Goal: Entertainment & Leisure: Consume media (video, audio)

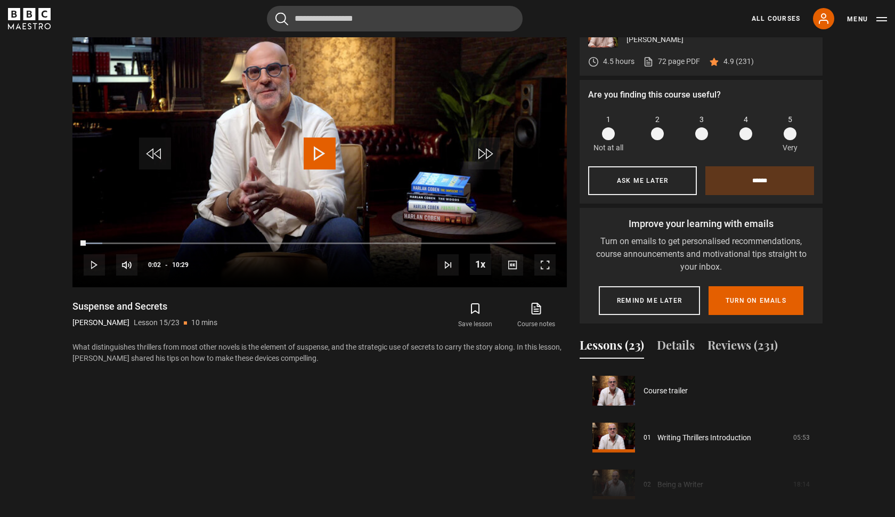
scroll to position [656, 0]
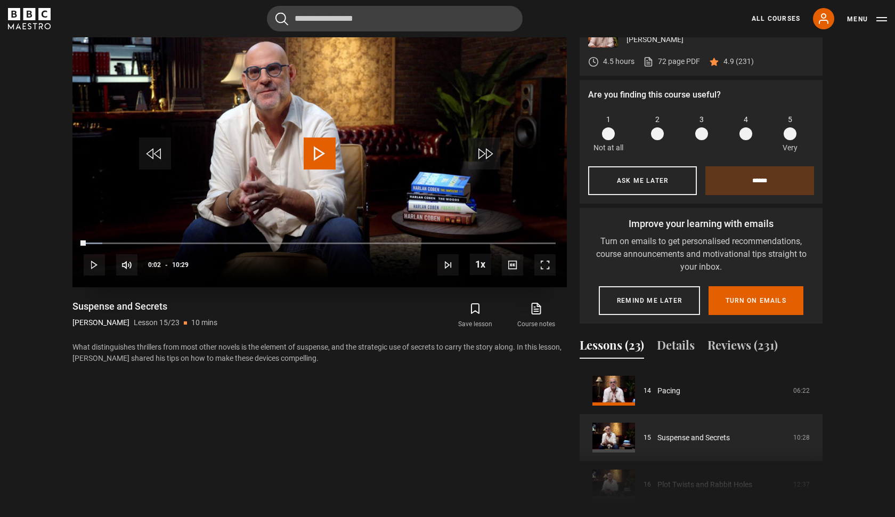
click at [316, 146] on span "Video Player" at bounding box center [320, 153] width 32 height 32
click at [548, 267] on span "Video Player" at bounding box center [544, 264] width 21 height 21
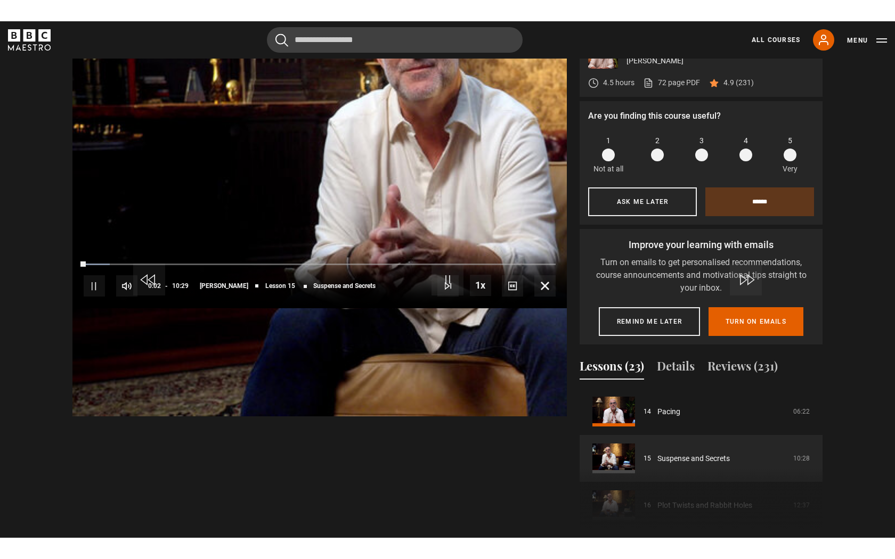
scroll to position [0, 0]
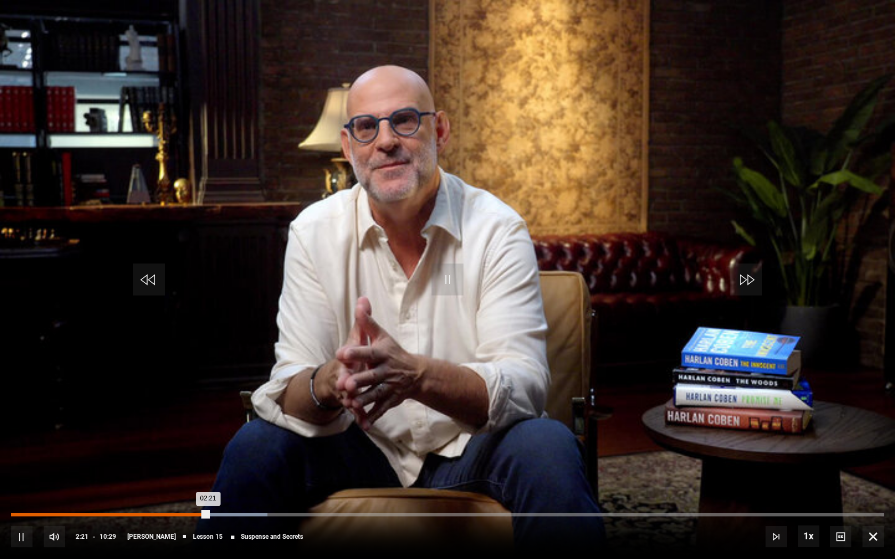
click at [177, 516] on div "10s Skip Back 10 seconds Pause 10s Skip Forward 10 seconds Loaded : 29.38% 01:5…" at bounding box center [447, 529] width 895 height 59
click at [177, 516] on div "Loaded : 29.38% 01:59 02:23" at bounding box center [447, 515] width 873 height 3
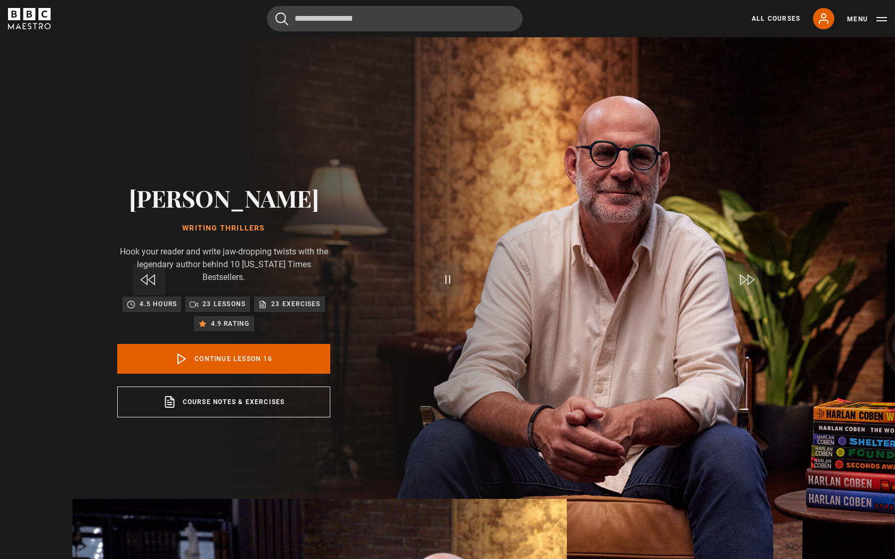
click at [450, 291] on span "Video Player" at bounding box center [447, 280] width 32 height 32
click at [442, 289] on span "Video Player" at bounding box center [447, 280] width 32 height 32
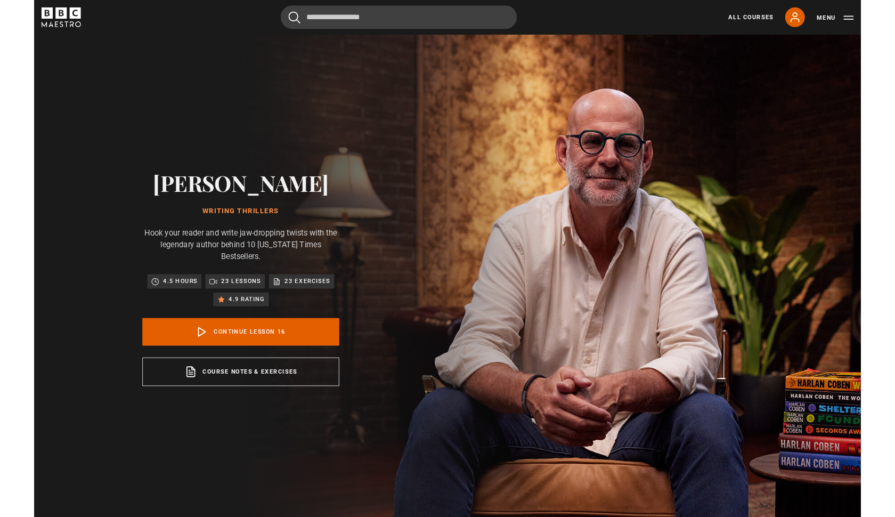
scroll to position [556, 0]
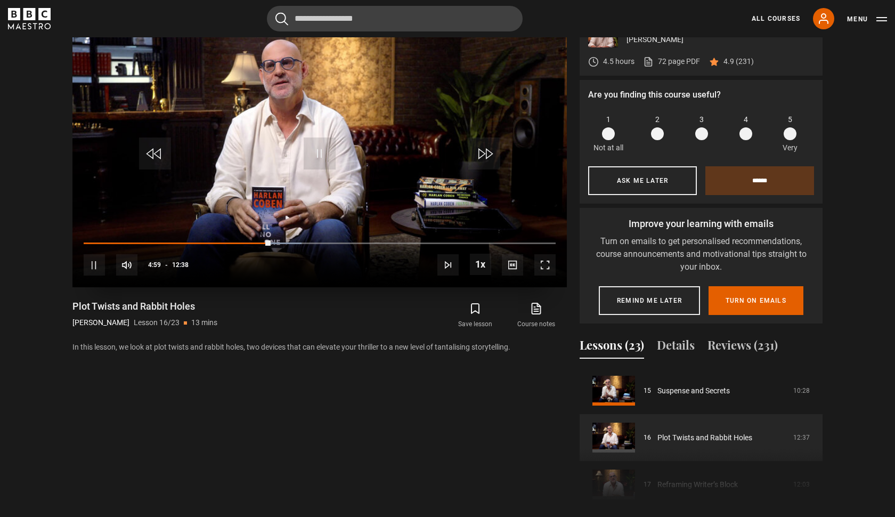
click at [317, 156] on span "Video Player" at bounding box center [320, 153] width 32 height 32
click at [306, 153] on span "Video Player" at bounding box center [320, 153] width 32 height 32
click at [539, 271] on span "Video Player" at bounding box center [544, 264] width 21 height 21
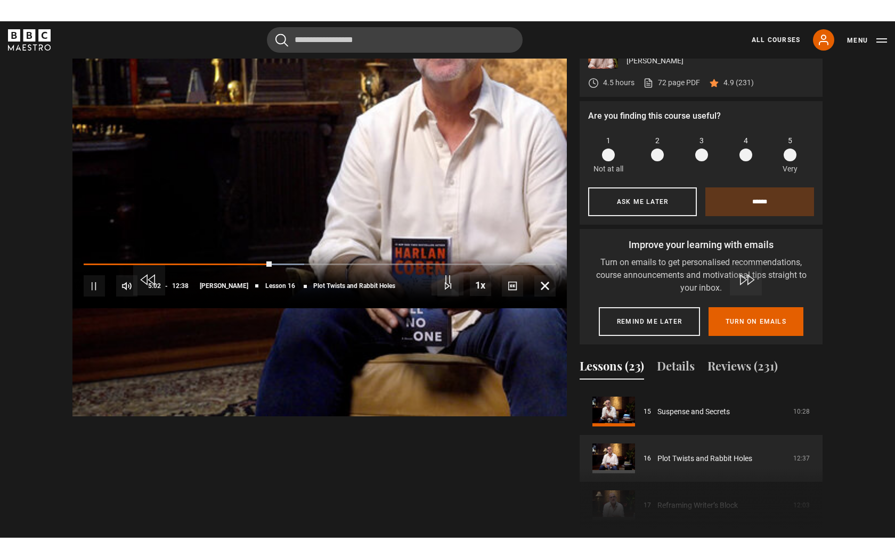
scroll to position [0, 0]
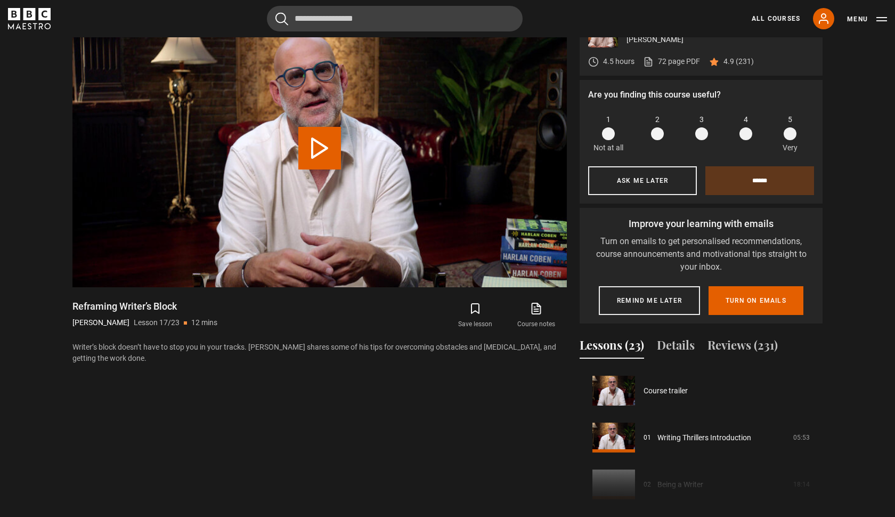
scroll to position [750, 0]
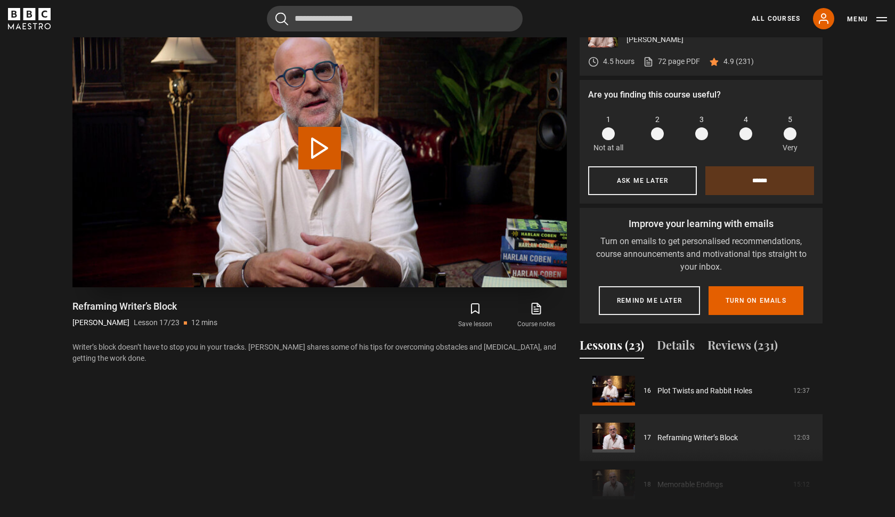
click at [324, 141] on button "Play Lesson Reframing Writer’s Block" at bounding box center [319, 148] width 43 height 43
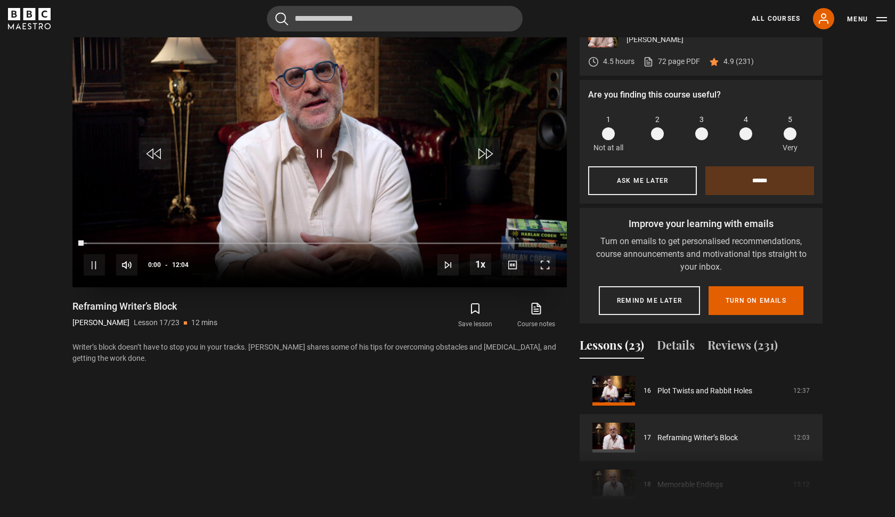
click at [542, 261] on span "Video Player" at bounding box center [544, 264] width 21 height 21
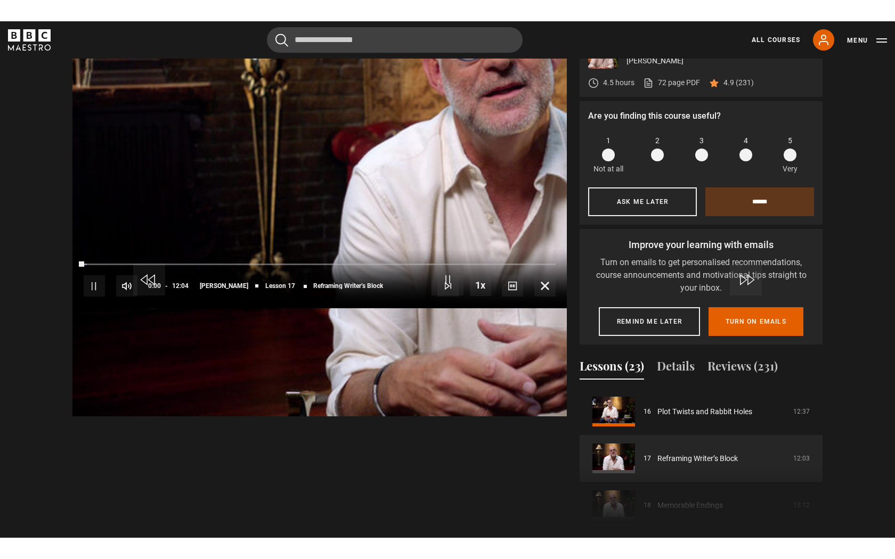
scroll to position [0, 0]
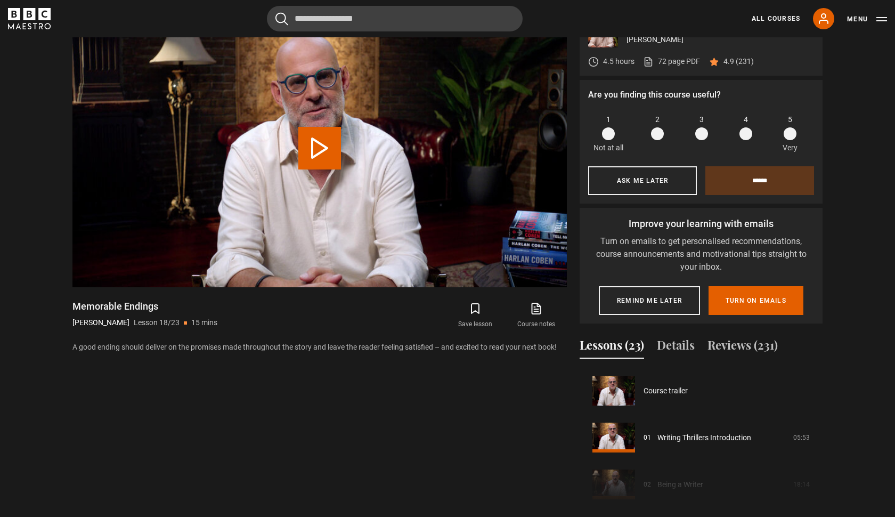
scroll to position [797, 0]
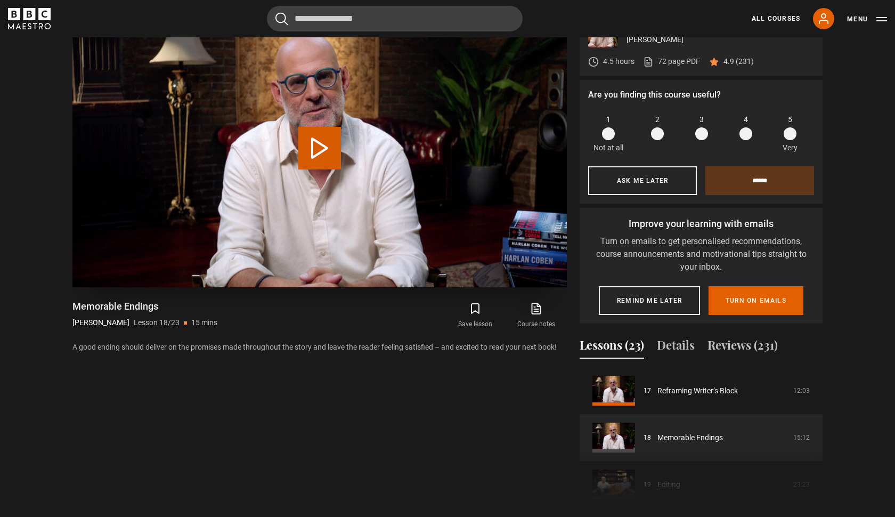
click at [315, 174] on video "Video Player" at bounding box center [319, 148] width 494 height 278
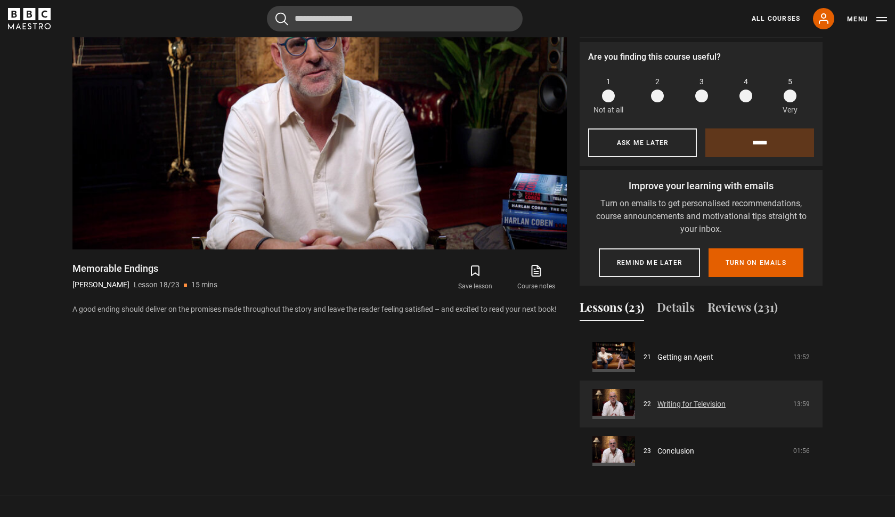
scroll to position [980, 0]
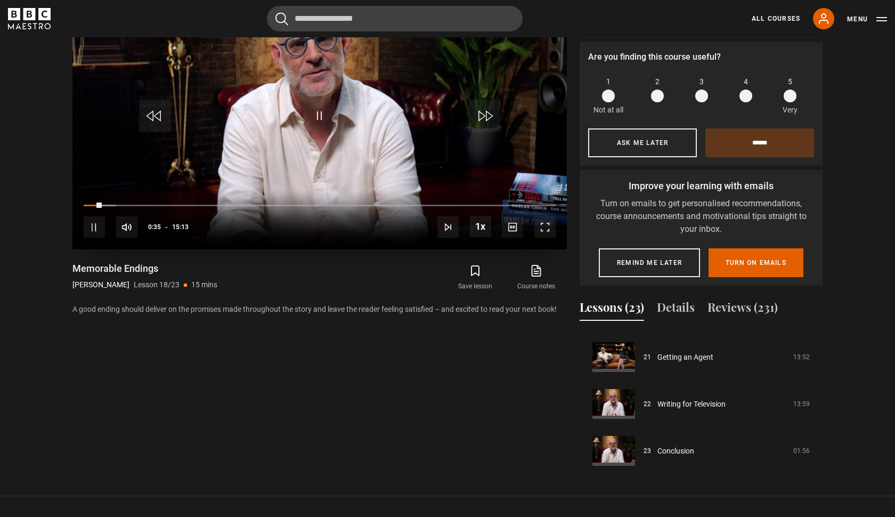
click at [550, 226] on span "Video Player" at bounding box center [544, 226] width 21 height 21
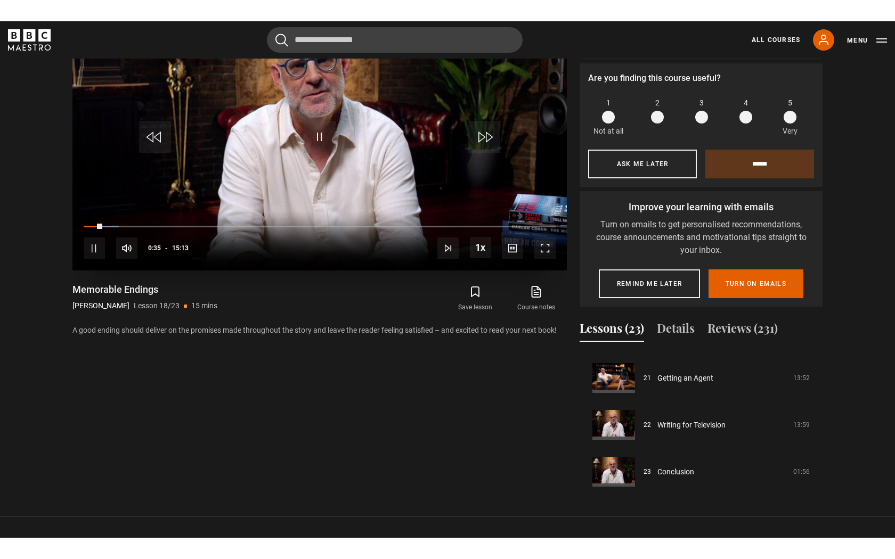
scroll to position [0, 0]
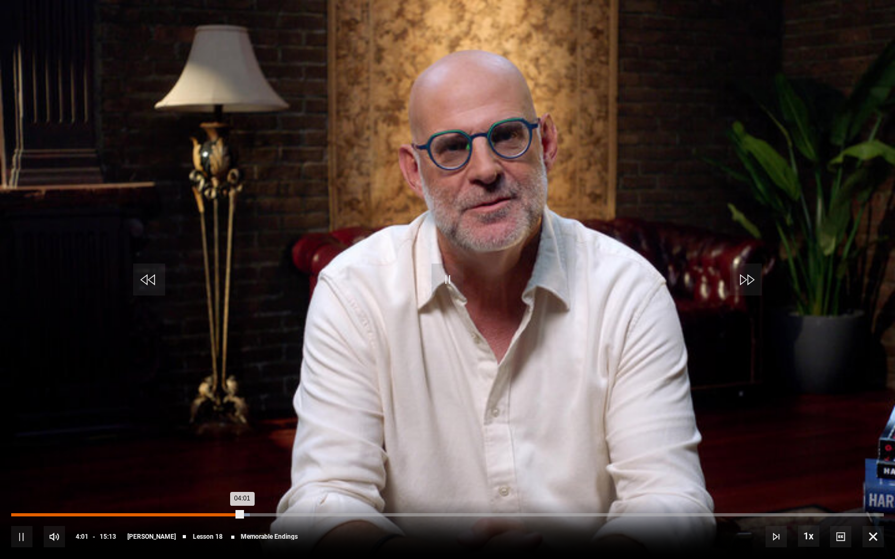
click at [200, 515] on div "Loaded : 27.36% 03:17 04:01" at bounding box center [447, 515] width 873 height 3
click at [184, 513] on div "10s Skip Back 10 seconds Pause 10s Skip Forward 10 seconds Loaded : 23.51% 03:1…" at bounding box center [447, 529] width 895 height 59
click at [184, 515] on div "Loaded : 23.51% 03:01 03:21" at bounding box center [447, 515] width 873 height 3
click at [22, 516] on span "Video Player" at bounding box center [21, 536] width 21 height 21
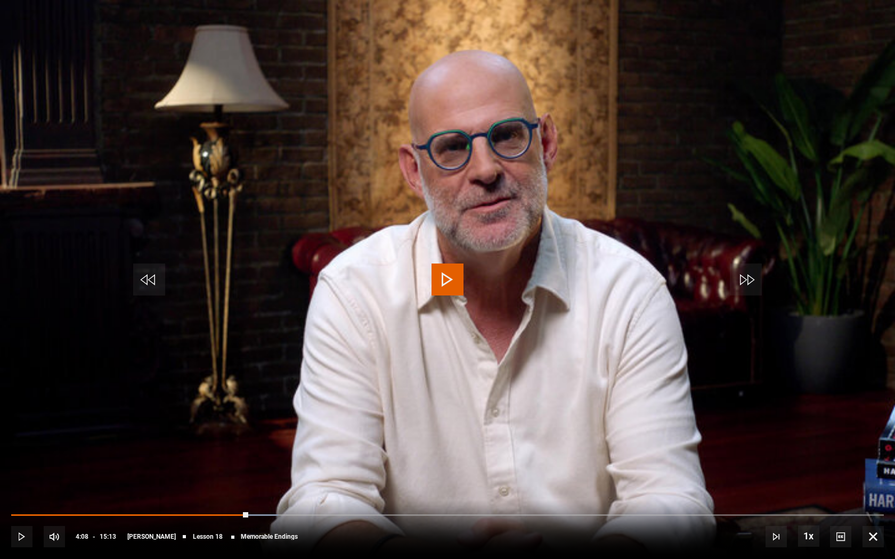
click at [22, 516] on span "Video Player" at bounding box center [21, 536] width 21 height 21
click at [22, 516] on div "10s Skip Back 10 seconds Play 10s Skip Forward 10 seconds Loaded : 42.39% 00:34…" at bounding box center [447, 529] width 895 height 59
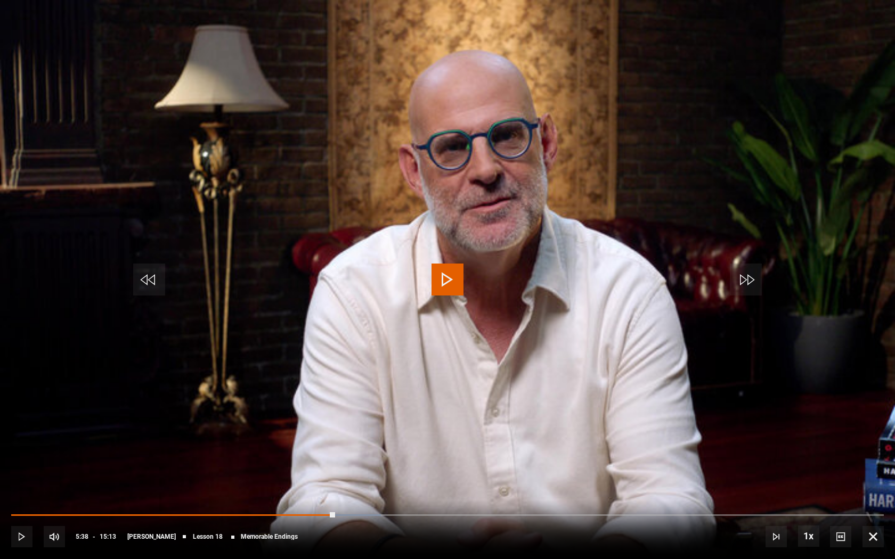
click at [22, 516] on div "10s Skip Back 10 seconds Play 10s Skip Forward 10 seconds Loaded : 42.39% 00:34…" at bounding box center [447, 529] width 895 height 59
click at [26, 516] on span "Video Player" at bounding box center [21, 536] width 21 height 21
click at [876, 516] on span "Video Player" at bounding box center [872, 536] width 21 height 21
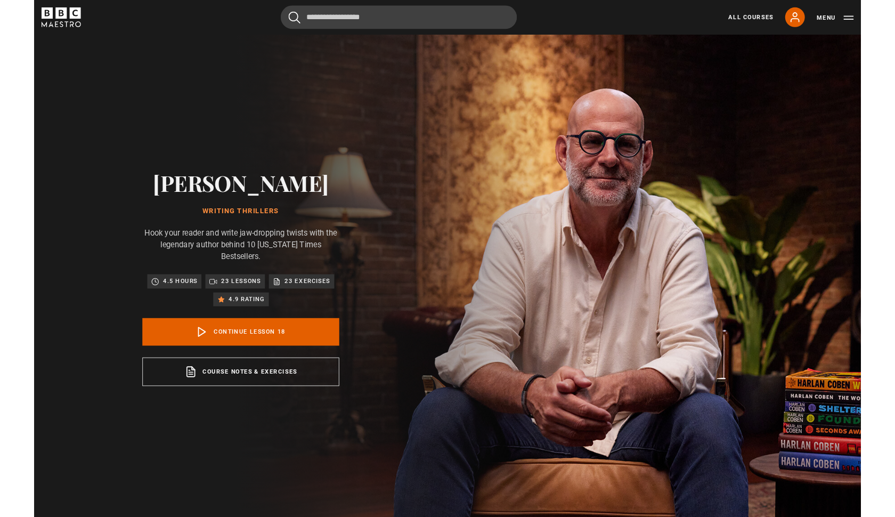
scroll to position [593, 0]
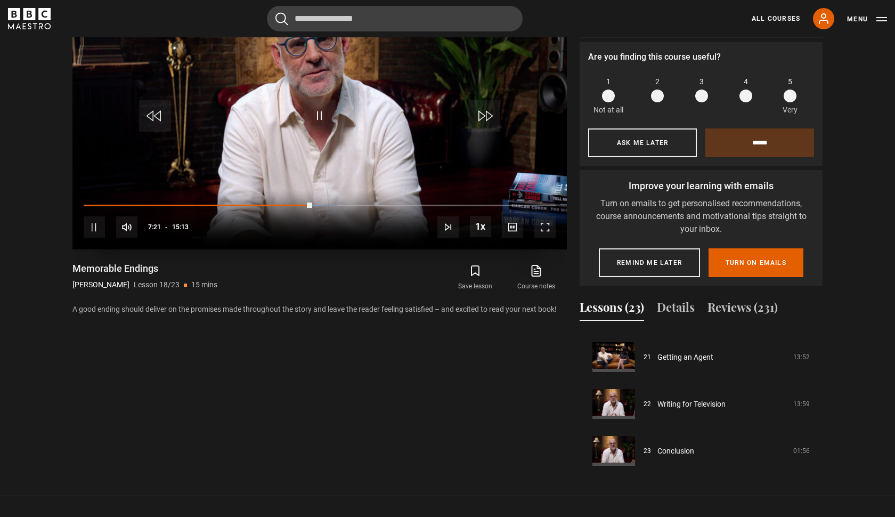
click at [97, 229] on span "Video Player" at bounding box center [94, 226] width 21 height 21
click at [332, 113] on span "Video Player" at bounding box center [320, 116] width 32 height 32
click at [546, 223] on span "Video Player" at bounding box center [544, 226] width 21 height 21
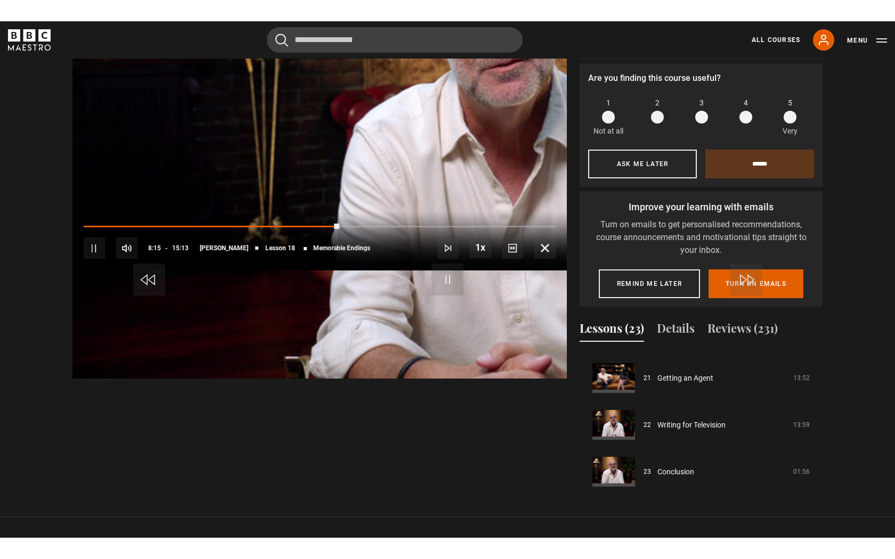
scroll to position [0, 0]
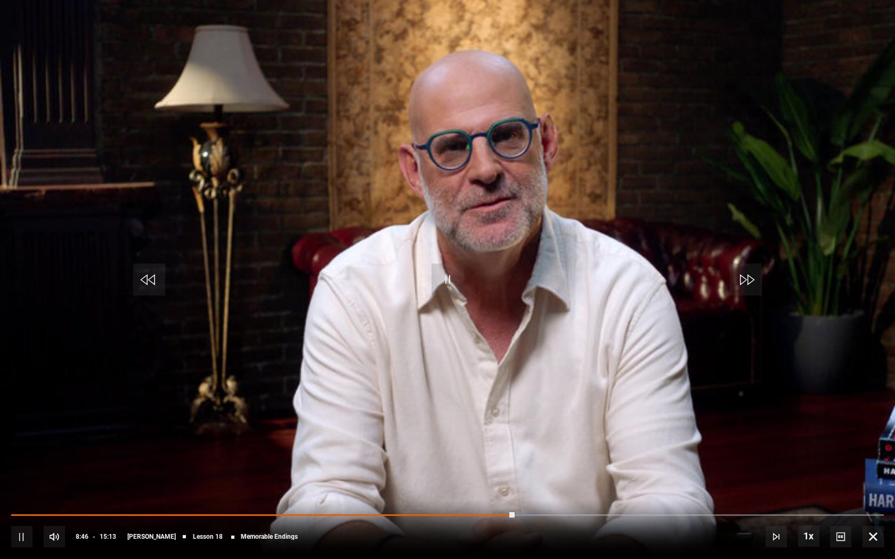
click at [22, 516] on span "Video Player" at bounding box center [21, 536] width 21 height 21
click at [615, 516] on div "10s Skip Back 10 seconds Pause 10s Skip Forward 10 seconds Loaded : 76.36% 10:3…" at bounding box center [447, 529] width 895 height 59
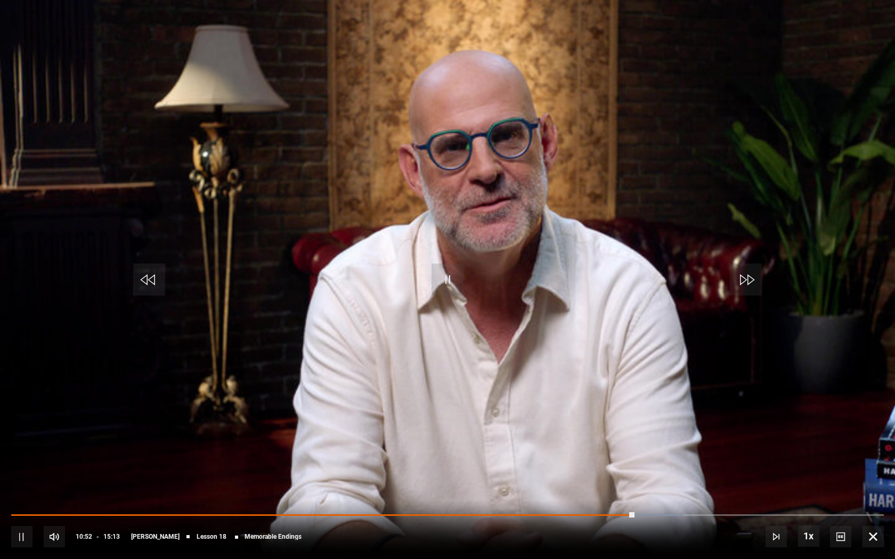
click at [615, 516] on div "10s Skip Back 10 seconds Pause 10s Skip Forward 10 seconds Loaded : 77.06% 10:3…" at bounding box center [447, 529] width 895 height 59
click at [612, 514] on div "10s Skip Back 10 seconds Pause 10s Skip Forward 10 seconds Loaded : 77.22% 10:3…" at bounding box center [447, 529] width 895 height 59
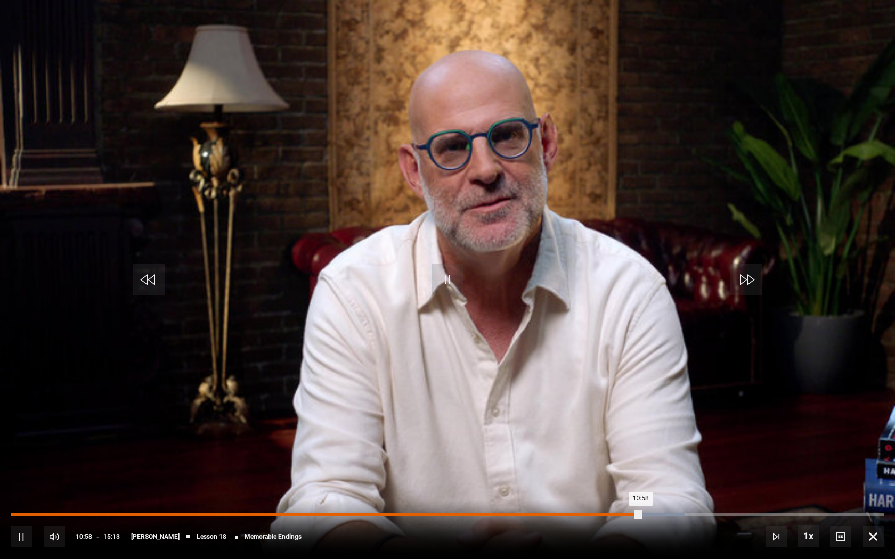
click at [621, 515] on div "Loaded : 77.22% 10:38 10:58" at bounding box center [447, 515] width 873 height 3
click at [599, 515] on div "10:14" at bounding box center [600, 515] width 2 height 3
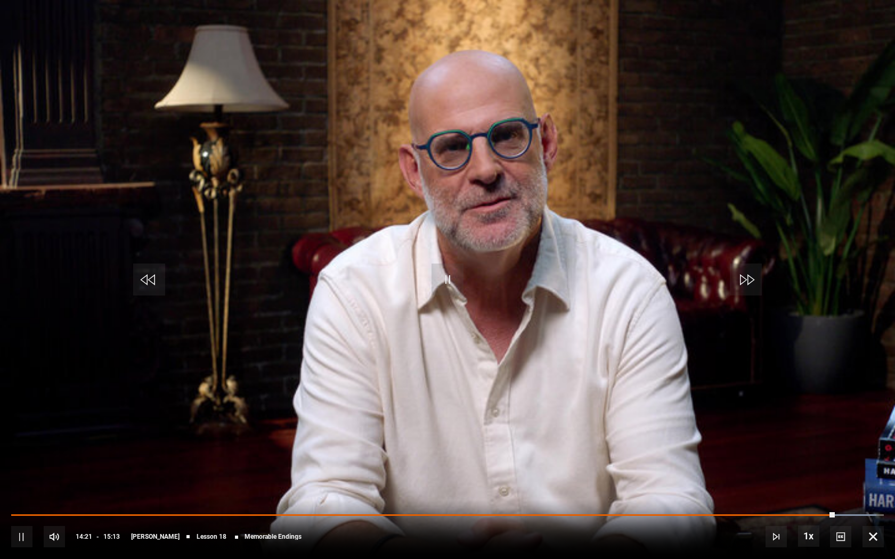
click at [879, 516] on span "Video Player" at bounding box center [872, 536] width 21 height 21
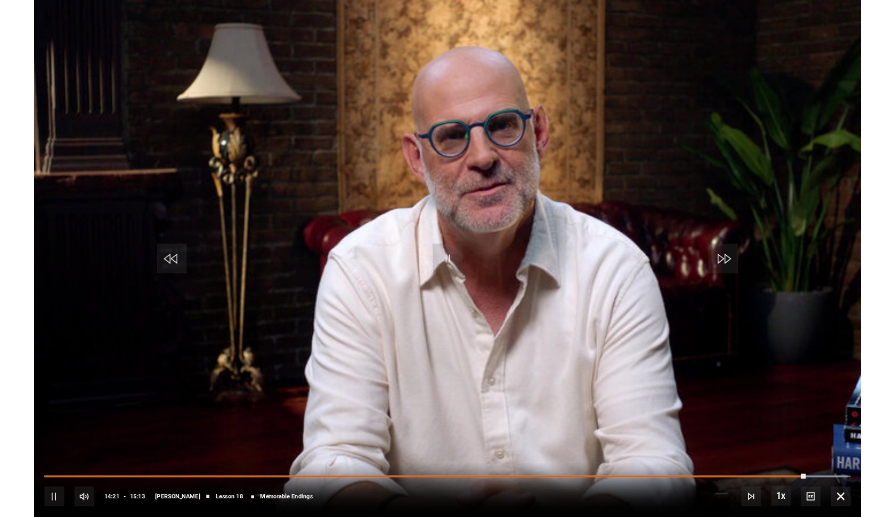
scroll to position [593, 0]
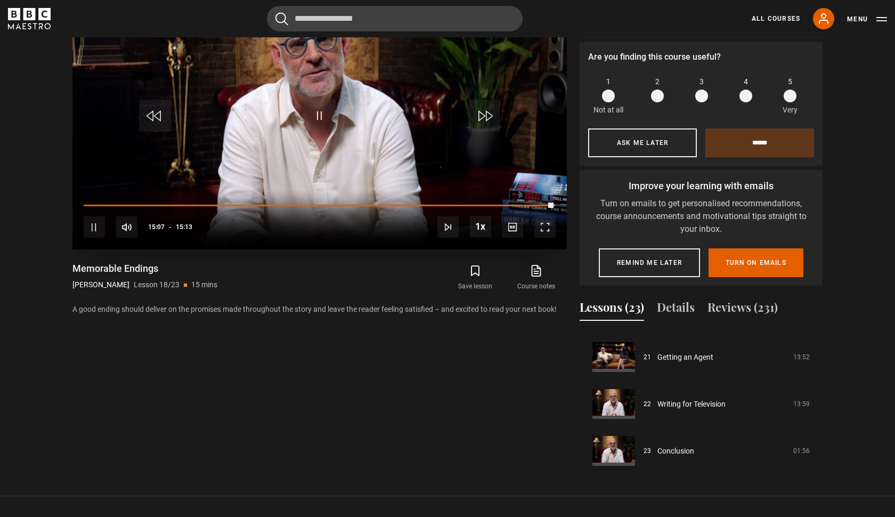
click at [312, 113] on span "Video Player" at bounding box center [320, 116] width 32 height 32
